Goal: Information Seeking & Learning: Learn about a topic

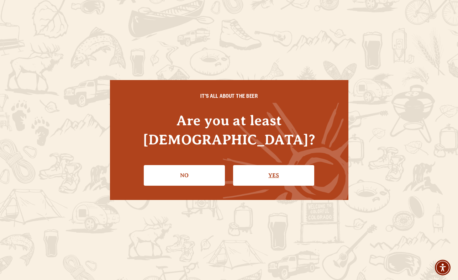
click at [274, 171] on link "Yes" at bounding box center [273, 175] width 81 height 21
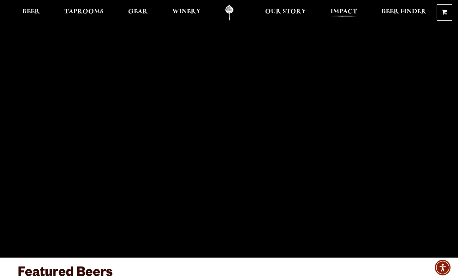
click at [345, 9] on span "Impact" at bounding box center [344, 12] width 26 height 6
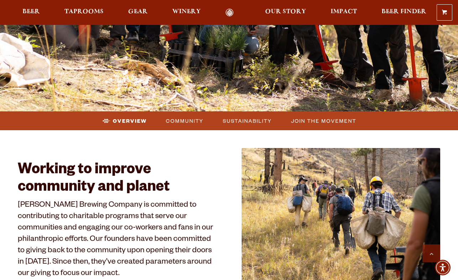
scroll to position [163, 0]
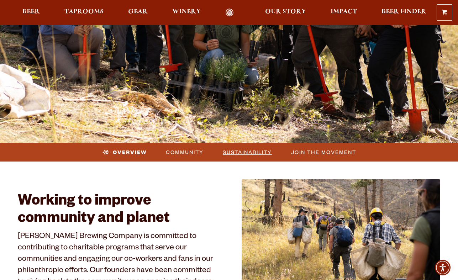
click at [240, 155] on span "Sustainability" at bounding box center [247, 152] width 49 height 10
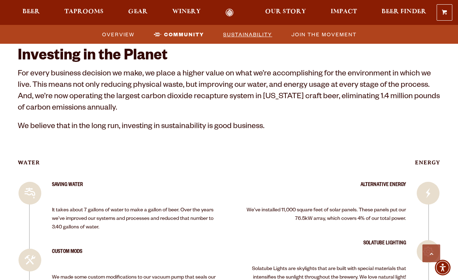
scroll to position [956, 0]
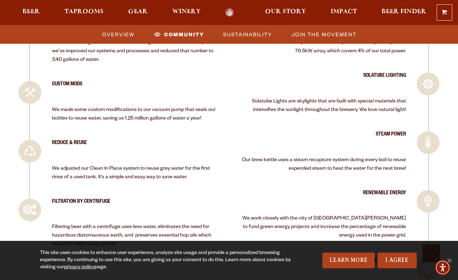
scroll to position [1144, 0]
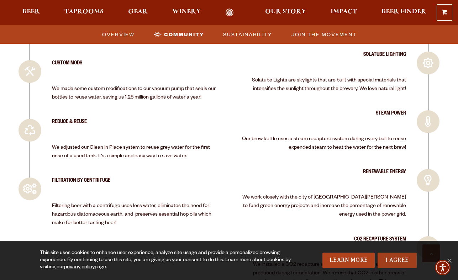
click at [399, 262] on link "I Agree" at bounding box center [397, 261] width 39 height 16
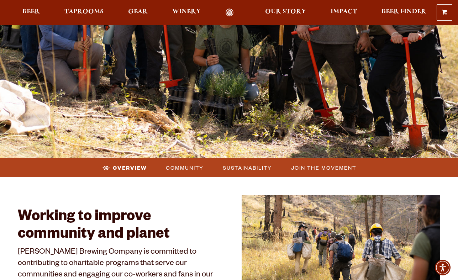
scroll to position [0, 0]
